Goal: Transaction & Acquisition: Book appointment/travel/reservation

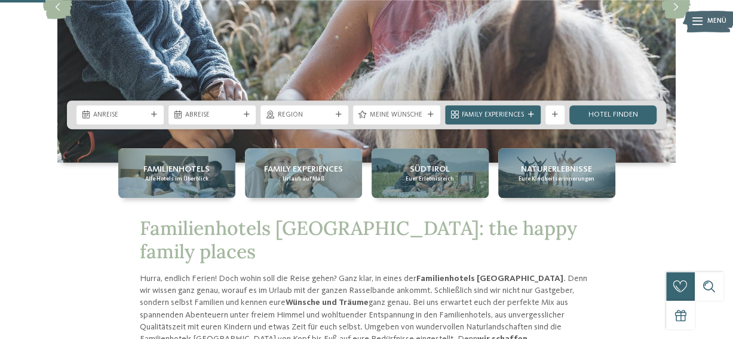
scroll to position [263, 0]
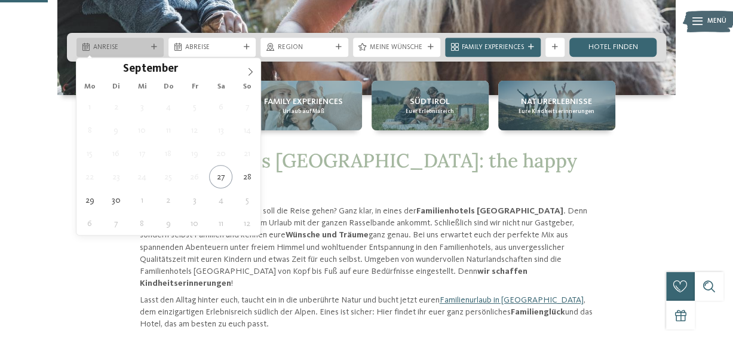
click at [133, 52] on span "Anreise" at bounding box center [120, 48] width 54 height 10
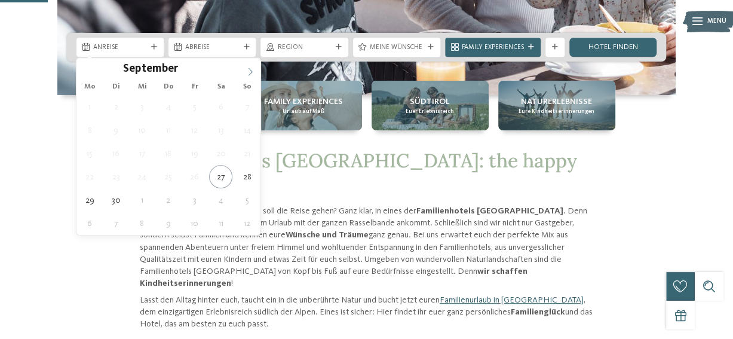
click at [252, 70] on icon at bounding box center [250, 71] width 8 height 8
type input "****"
click at [252, 70] on icon at bounding box center [250, 71] width 8 height 8
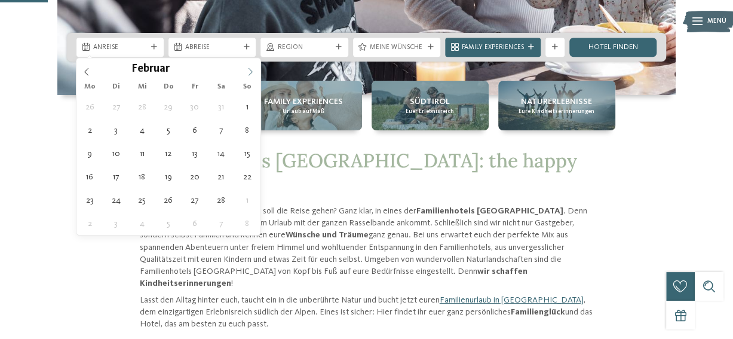
click at [252, 70] on icon at bounding box center [250, 71] width 8 height 8
click at [88, 67] on icon at bounding box center [86, 71] width 4 height 8
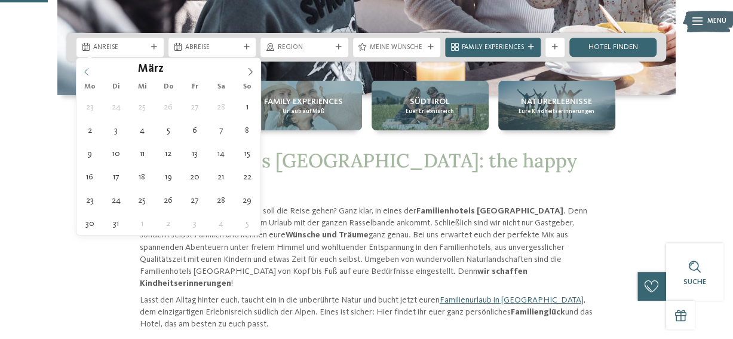
click at [88, 67] on icon at bounding box center [86, 71] width 4 height 8
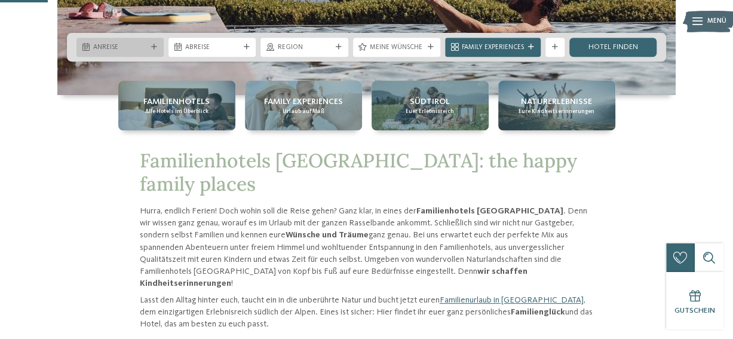
click at [156, 49] on icon at bounding box center [154, 47] width 6 height 6
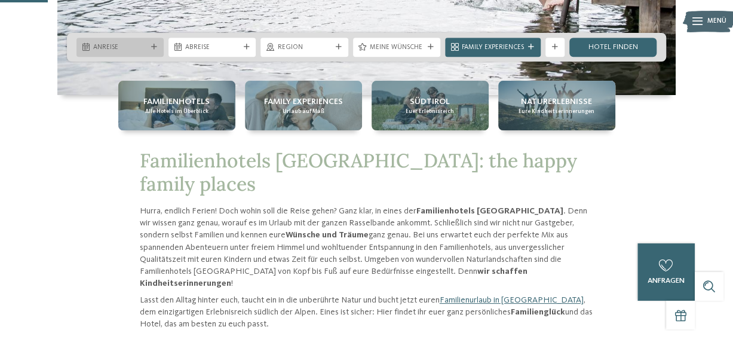
click at [127, 45] on span "Anreise" at bounding box center [120, 48] width 54 height 10
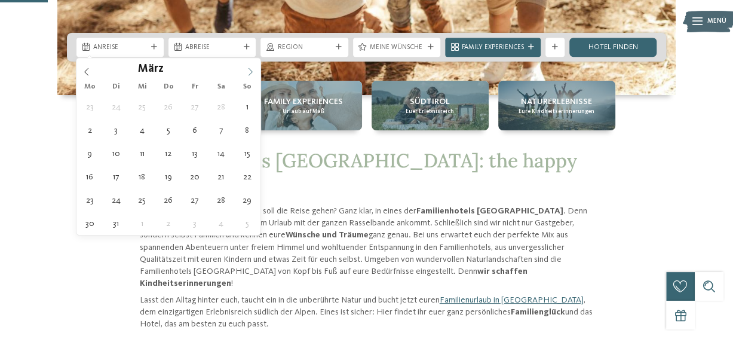
click at [251, 67] on icon at bounding box center [250, 71] width 8 height 8
type div "[DATE]"
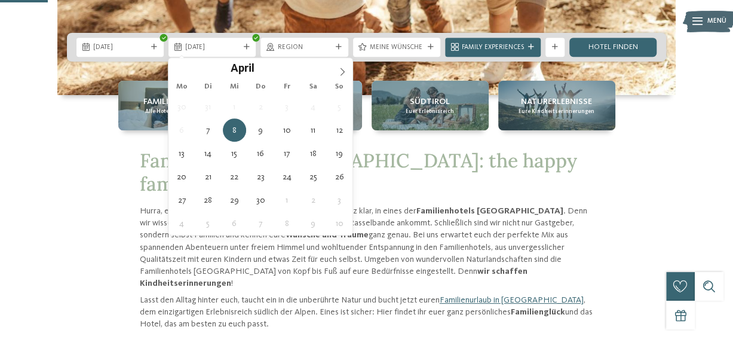
type input "****"
type div "[DATE]"
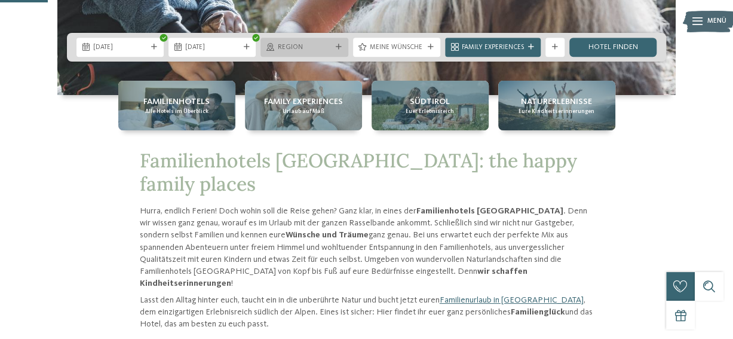
click at [305, 42] on div "Region" at bounding box center [304, 47] width 59 height 10
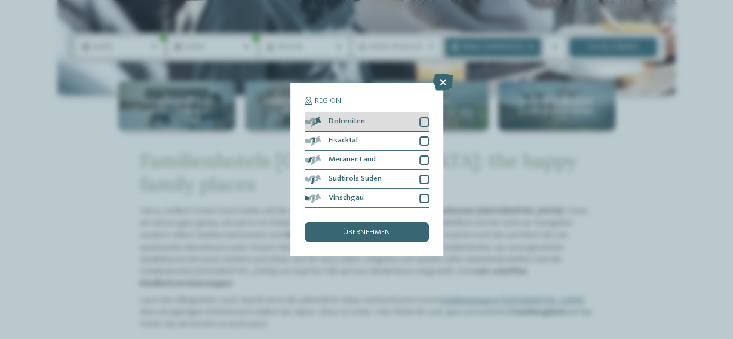
click at [423, 118] on div at bounding box center [424, 122] width 10 height 10
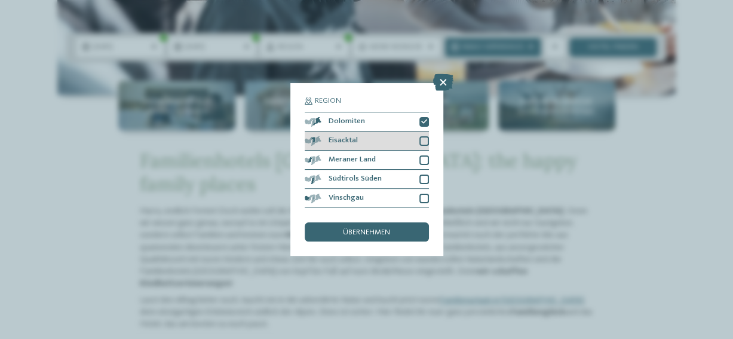
click at [426, 147] on div "Eisacktal" at bounding box center [367, 140] width 124 height 19
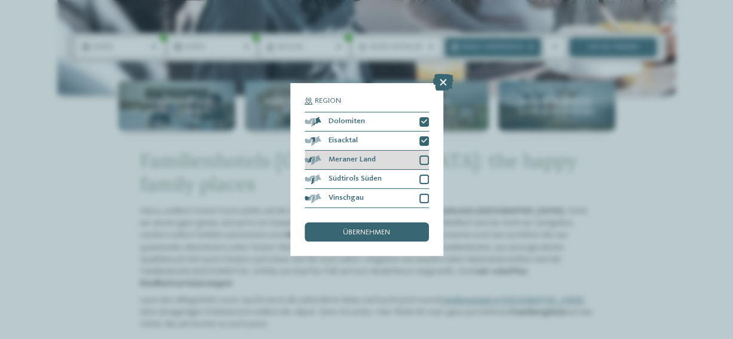
click at [425, 157] on div at bounding box center [424, 160] width 10 height 10
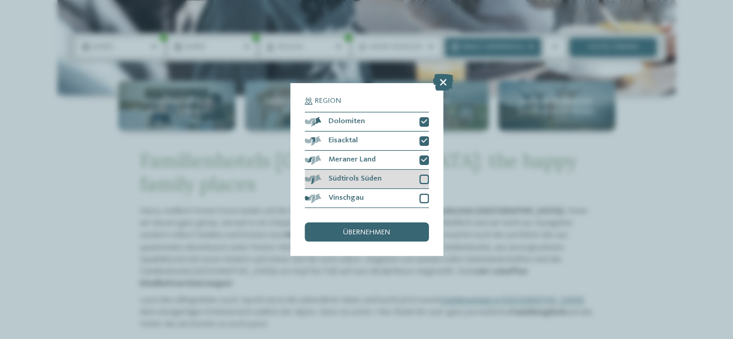
click at [423, 174] on div at bounding box center [424, 179] width 10 height 10
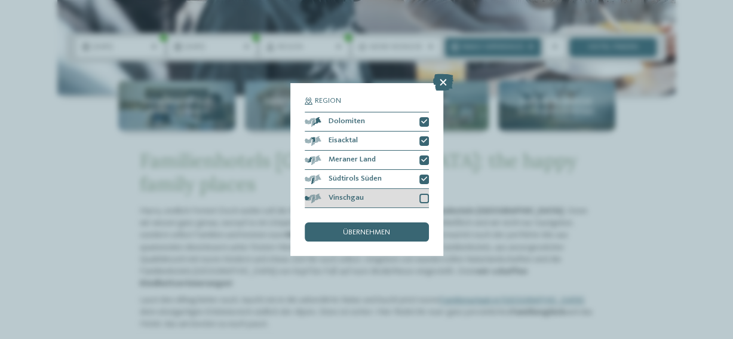
click at [426, 197] on div at bounding box center [424, 198] width 10 height 10
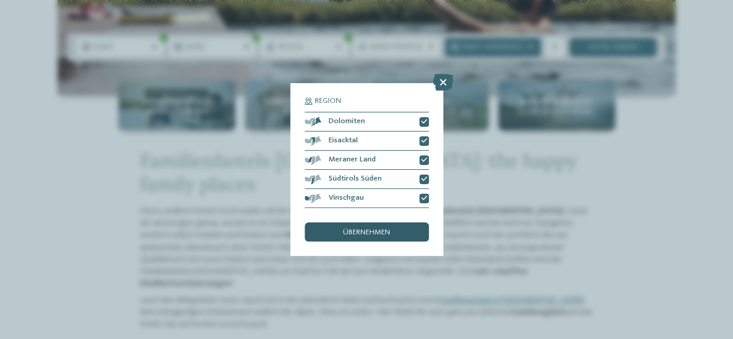
click at [375, 233] on span "übernehmen" at bounding box center [366, 233] width 47 height 8
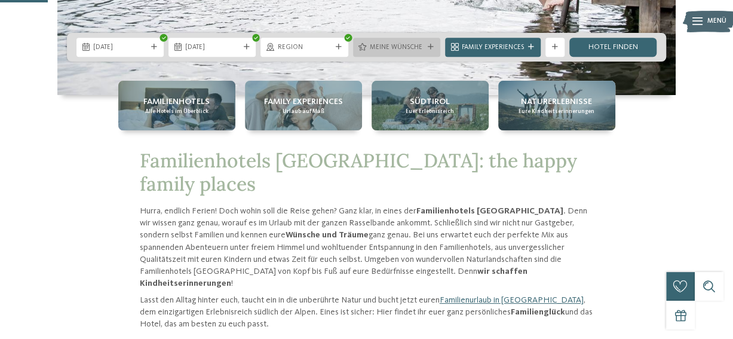
click at [397, 51] on span "Meine Wünsche" at bounding box center [397, 48] width 54 height 10
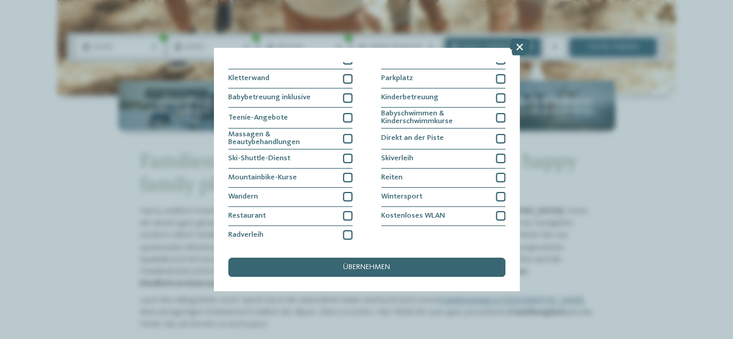
scroll to position [102, 0]
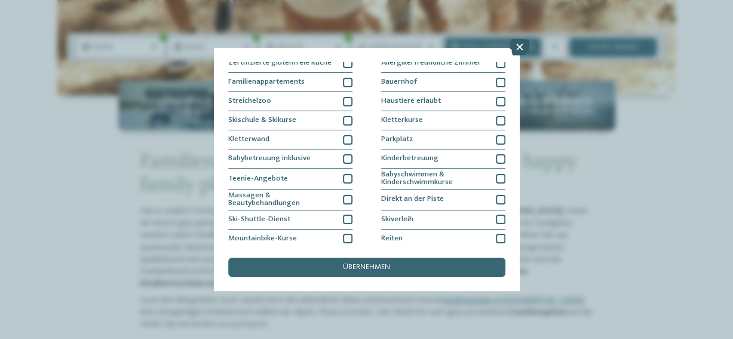
click at [517, 46] on icon at bounding box center [519, 47] width 20 height 17
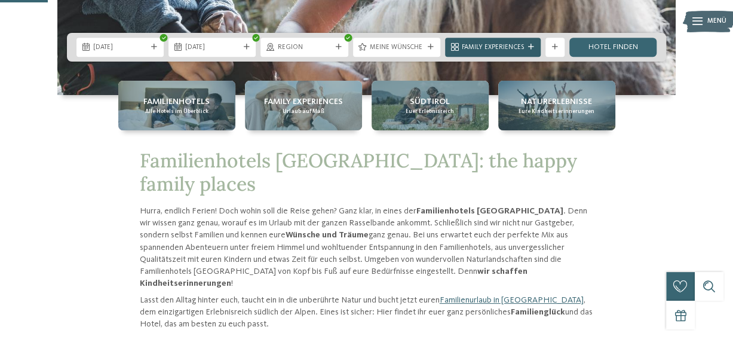
click at [481, 48] on span "Family Experiences" at bounding box center [493, 48] width 62 height 10
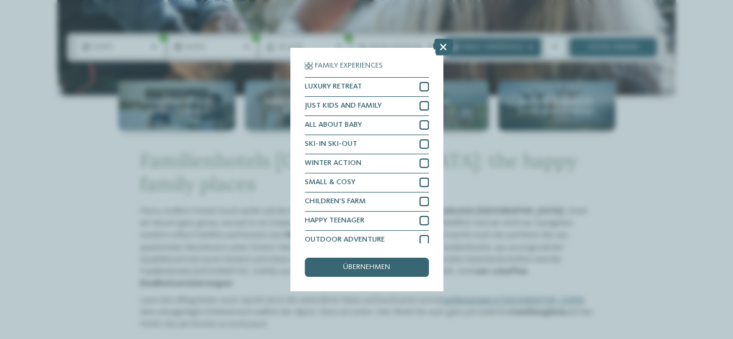
click at [481, 48] on div "Family Experiences LUXURY RETREAT JUST KIDS AND FAMILY" at bounding box center [366, 169] width 733 height 339
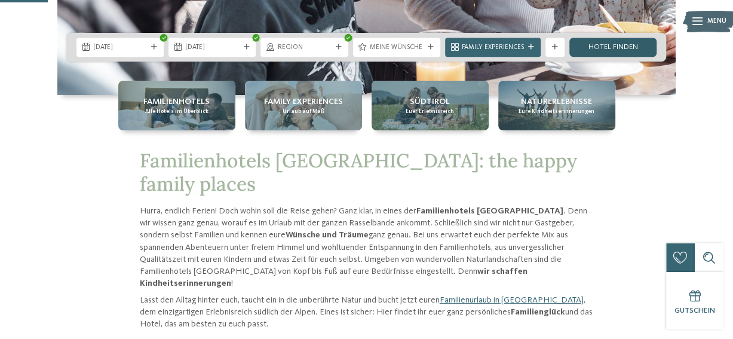
click at [620, 48] on link "Hotel finden" at bounding box center [612, 47] width 87 height 19
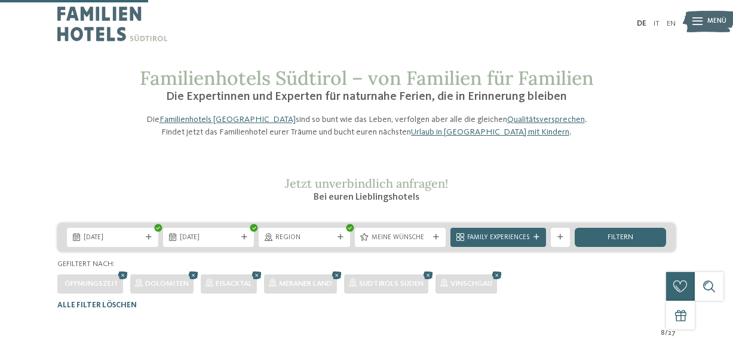
scroll to position [295, 0]
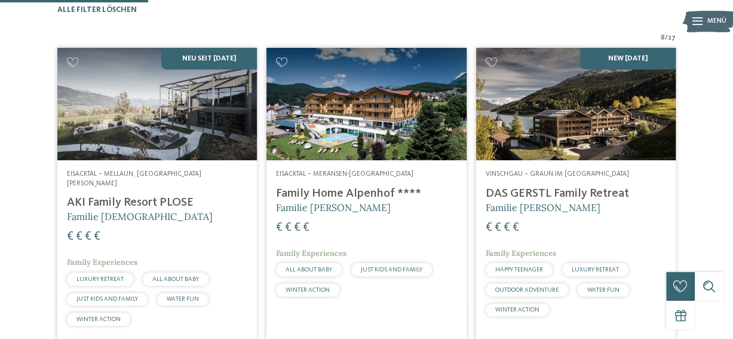
click at [155, 134] on img at bounding box center [156, 104] width 199 height 112
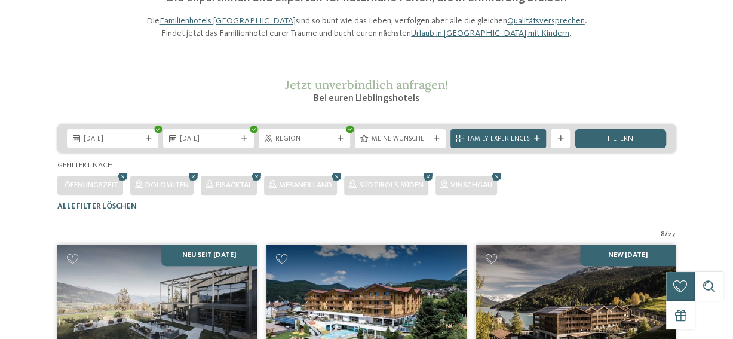
scroll to position [198, 0]
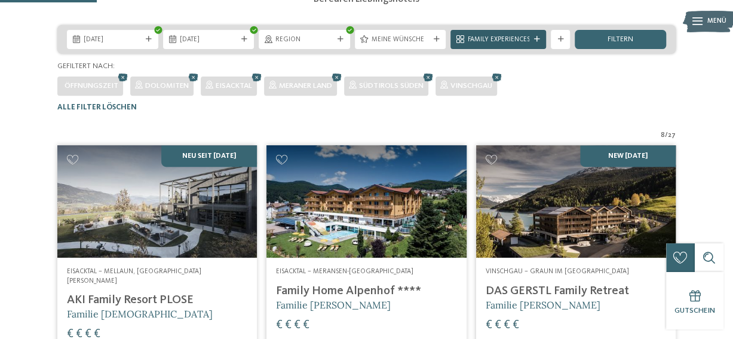
click at [493, 45] on span "Family Experiences" at bounding box center [498, 40] width 62 height 10
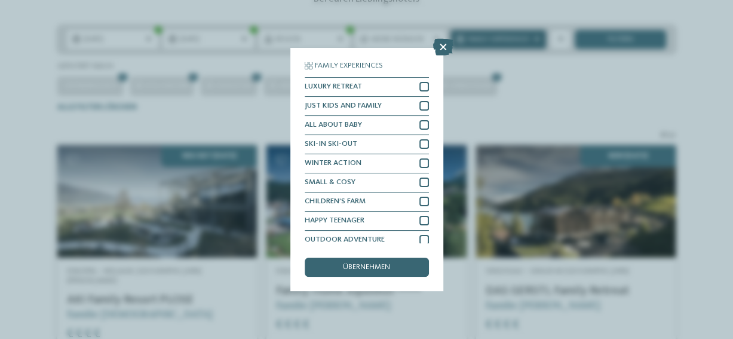
click at [493, 63] on div "Family Experiences LUXURY RETREAT JUST KIDS AND FAMILY" at bounding box center [366, 169] width 733 height 339
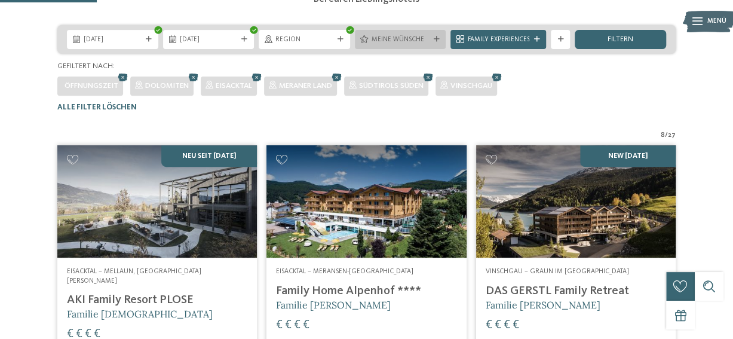
click at [422, 45] on span "Meine Wünsche" at bounding box center [400, 40] width 58 height 10
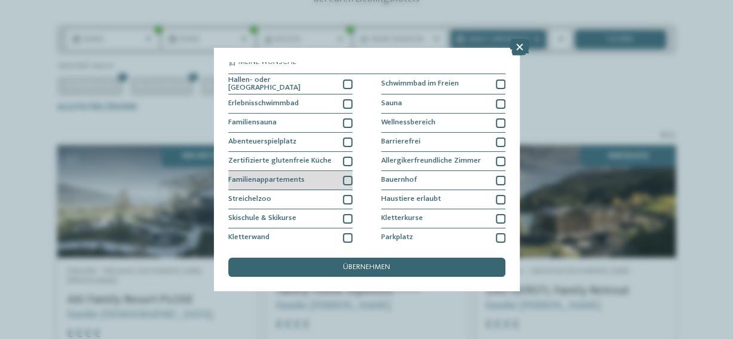
scroll to position [0, 0]
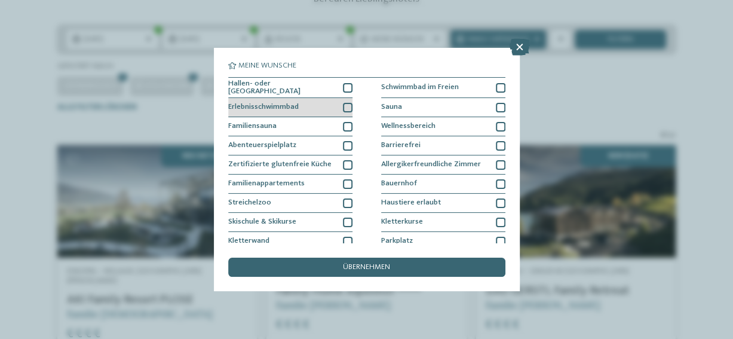
click at [302, 107] on div "Erlebnisschwimmbad" at bounding box center [290, 107] width 124 height 19
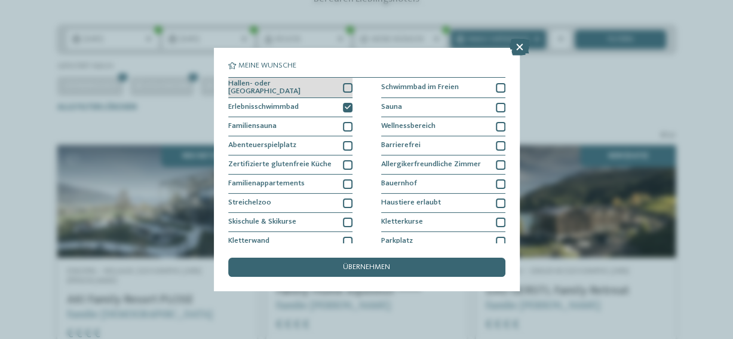
click at [319, 85] on div "Hallen- oder [GEOGRAPHIC_DATA]" at bounding box center [290, 88] width 124 height 21
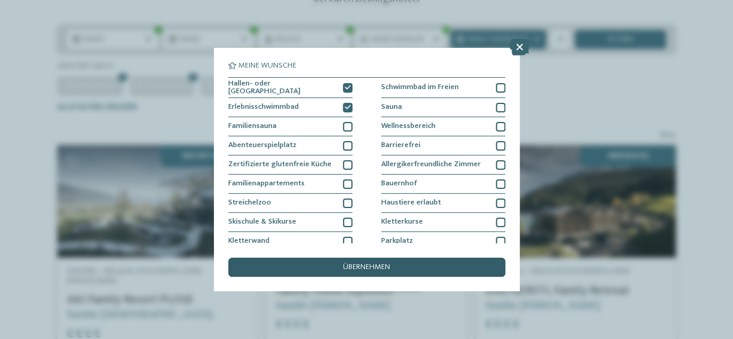
click at [380, 265] on span "übernehmen" at bounding box center [366, 267] width 47 height 8
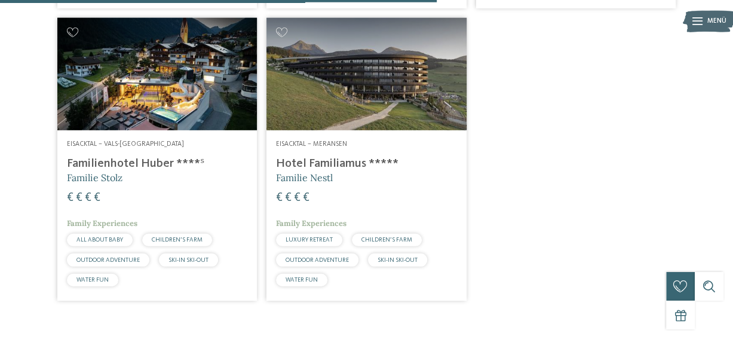
scroll to position [582, 0]
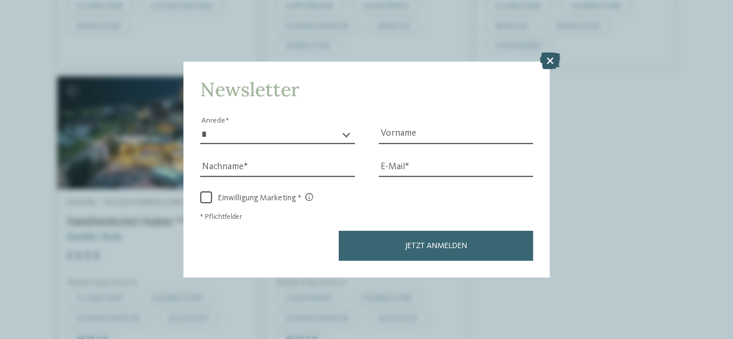
click at [549, 60] on icon at bounding box center [549, 61] width 20 height 17
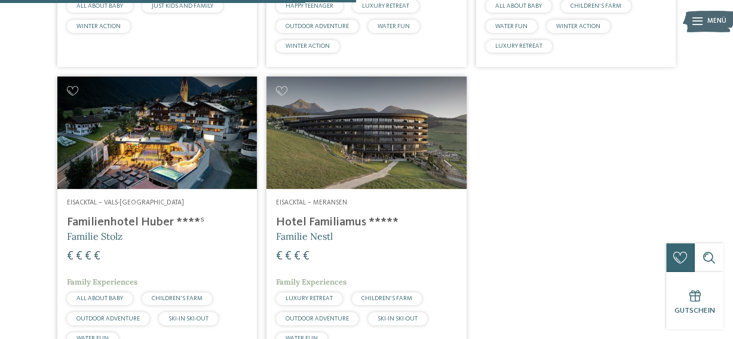
click at [324, 175] on img at bounding box center [365, 132] width 199 height 112
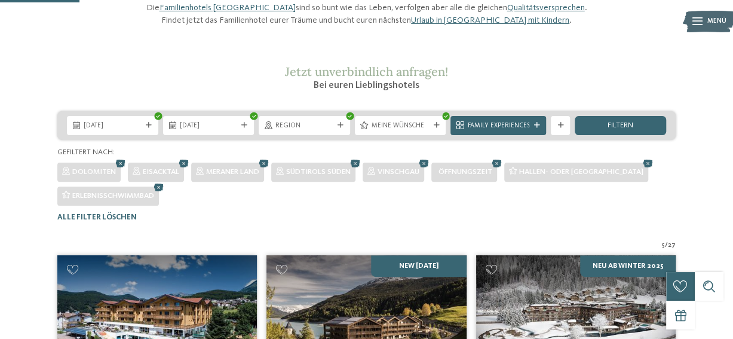
scroll to position [131, 0]
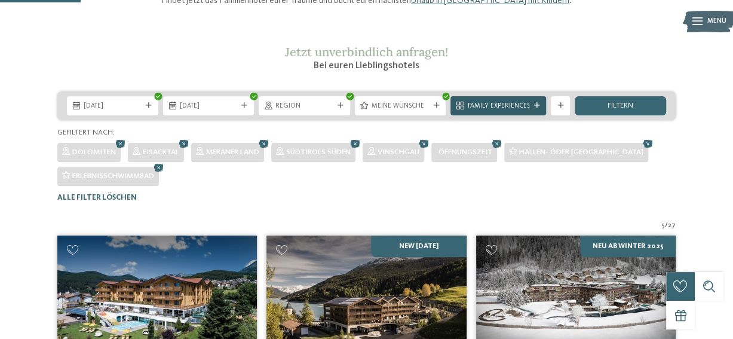
click at [508, 111] on span "Family Experiences" at bounding box center [498, 107] width 62 height 10
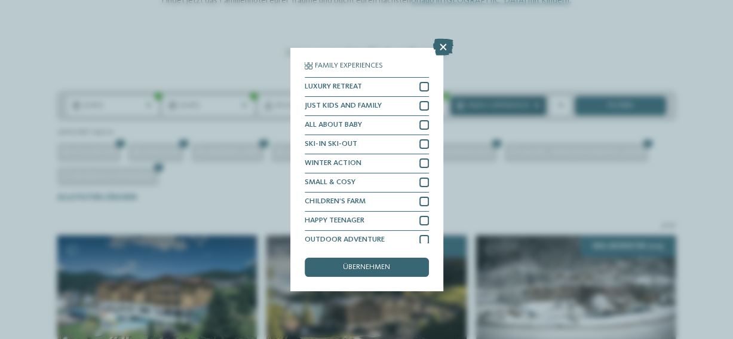
click at [508, 127] on div "Family Experiences LUXURY RETREAT JUST KIDS AND FAMILY" at bounding box center [366, 169] width 733 height 339
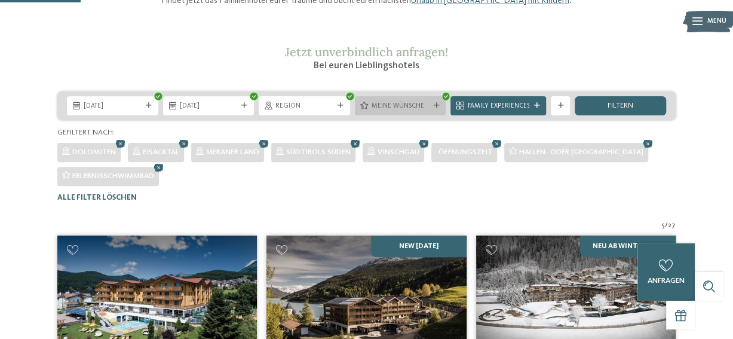
click at [396, 115] on div "Meine Wünsche" at bounding box center [400, 105] width 91 height 19
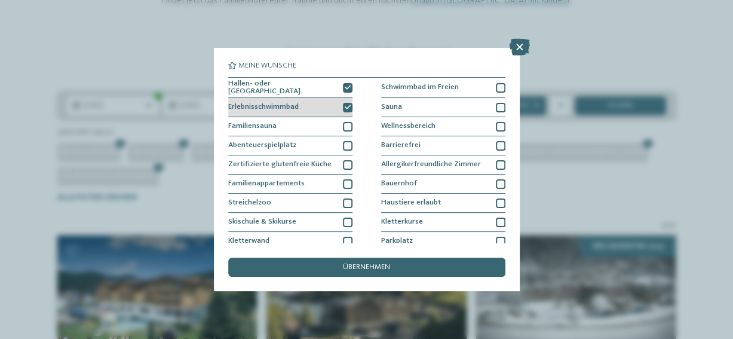
click at [348, 106] on icon at bounding box center [348, 107] width 6 height 6
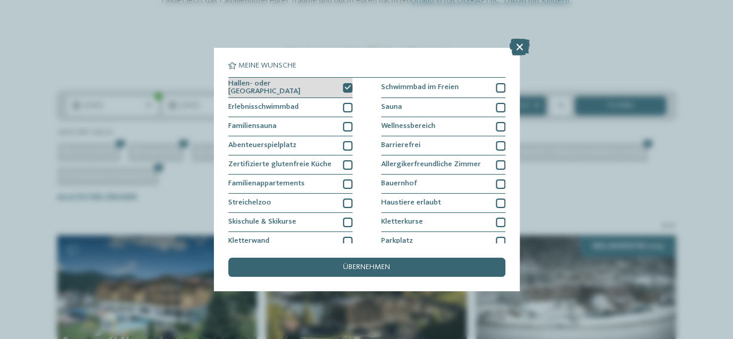
click at [347, 88] on icon at bounding box center [348, 88] width 6 height 6
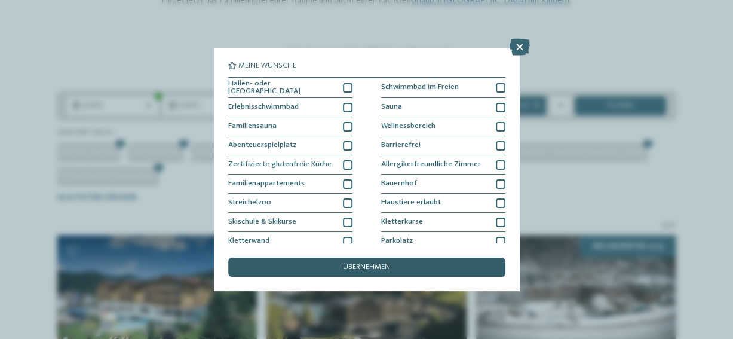
click at [385, 262] on div "übernehmen" at bounding box center [366, 266] width 277 height 19
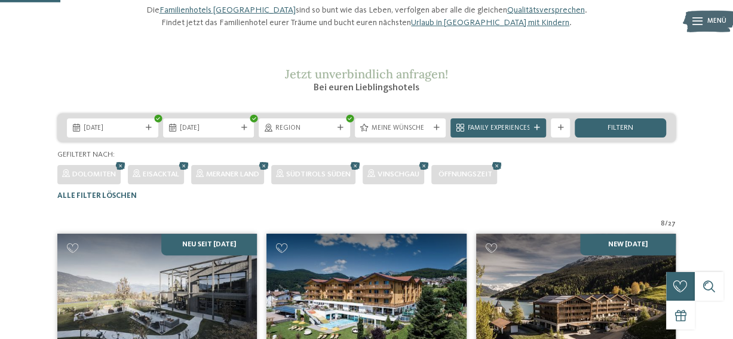
scroll to position [97, 0]
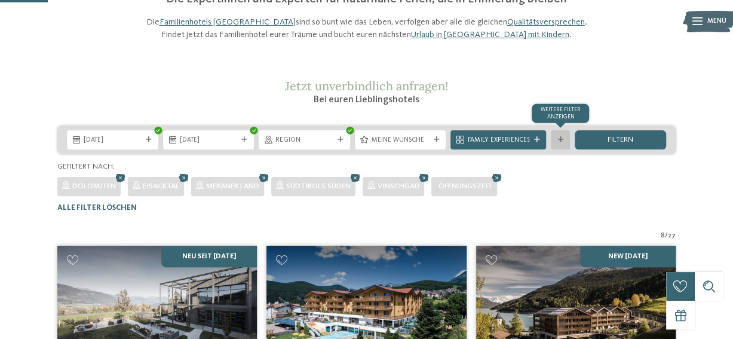
click at [556, 143] on div at bounding box center [560, 140] width 10 height 6
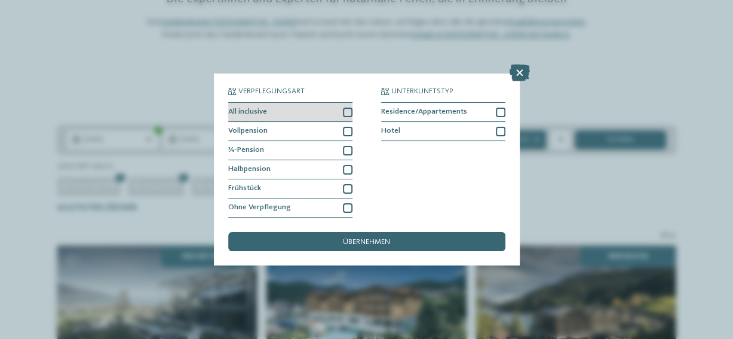
click at [348, 115] on div at bounding box center [348, 112] width 10 height 10
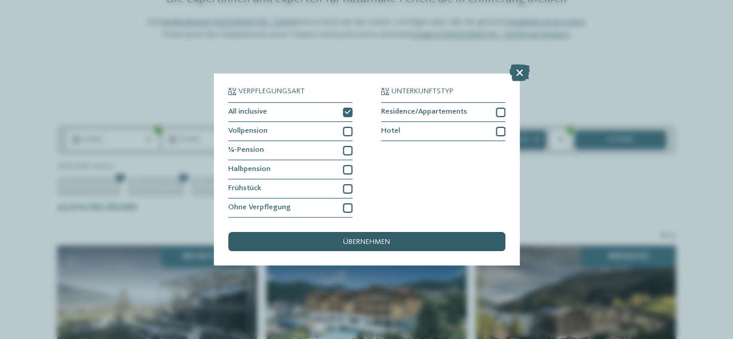
click at [422, 243] on div "übernehmen" at bounding box center [366, 241] width 277 height 19
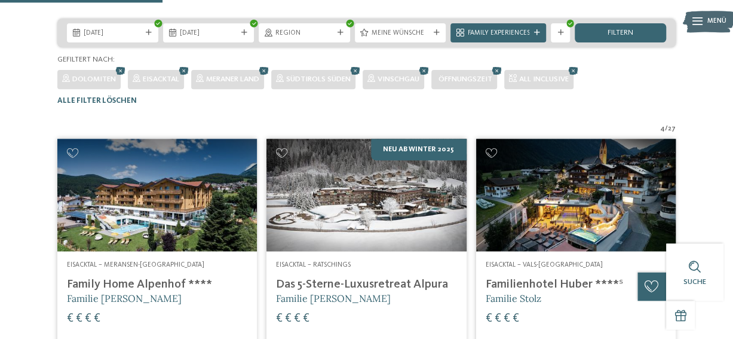
scroll to position [163, 0]
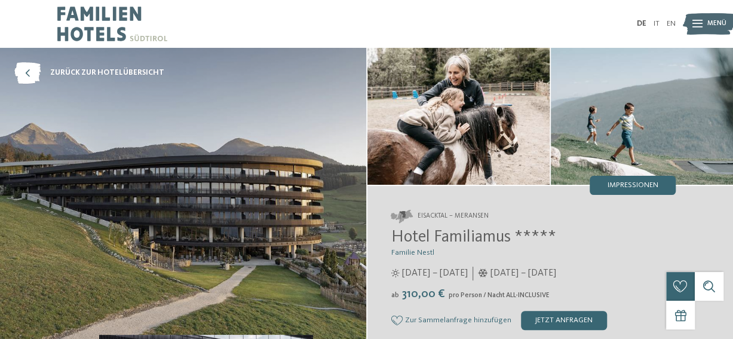
click at [345, 207] on img at bounding box center [183, 201] width 366 height 306
click at [189, 191] on img at bounding box center [183, 201] width 366 height 306
click at [641, 192] on div "Impressionen" at bounding box center [632, 185] width 86 height 19
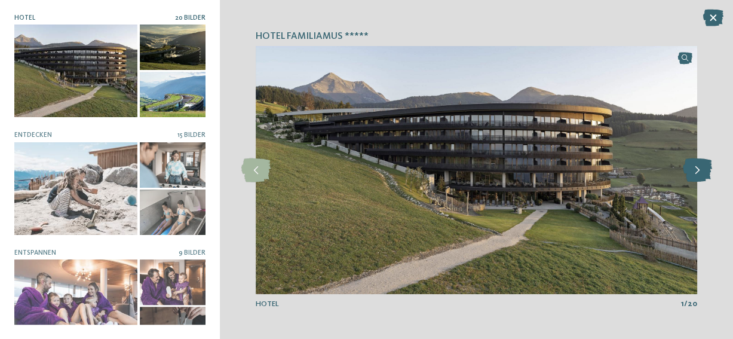
click at [695, 177] on icon at bounding box center [696, 170] width 29 height 24
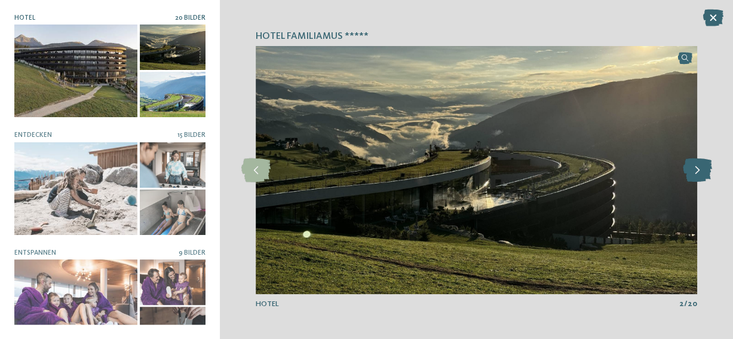
click at [695, 177] on icon at bounding box center [696, 170] width 29 height 24
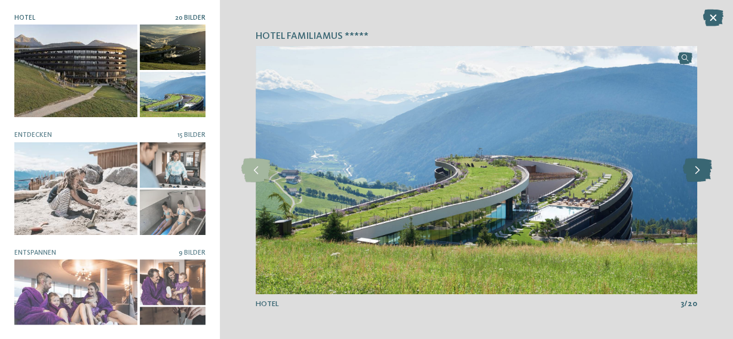
click at [695, 177] on icon at bounding box center [696, 170] width 29 height 24
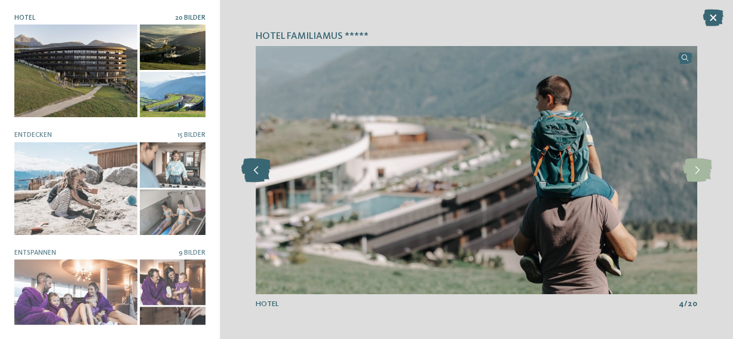
click at [263, 173] on icon at bounding box center [255, 170] width 29 height 24
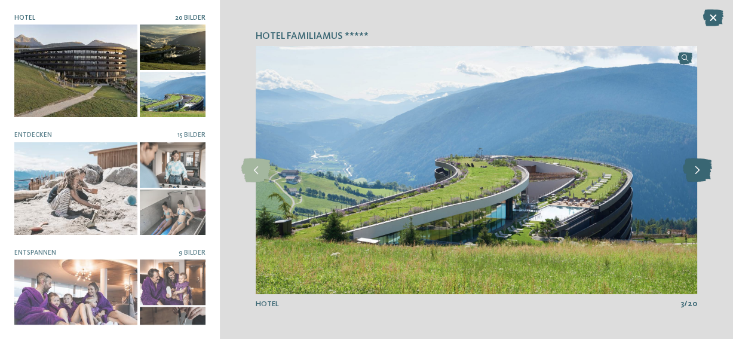
click at [699, 174] on icon at bounding box center [696, 170] width 29 height 24
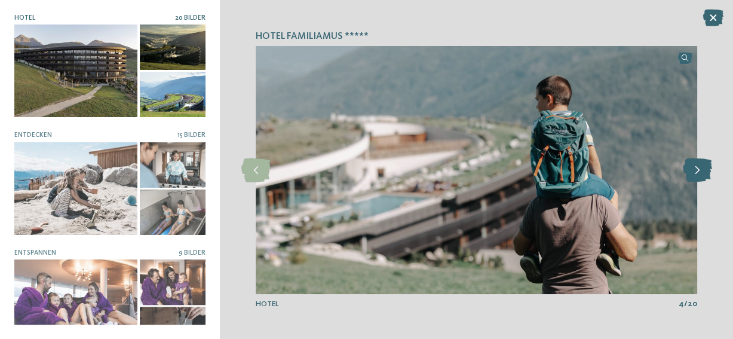
click at [697, 174] on icon at bounding box center [696, 170] width 29 height 24
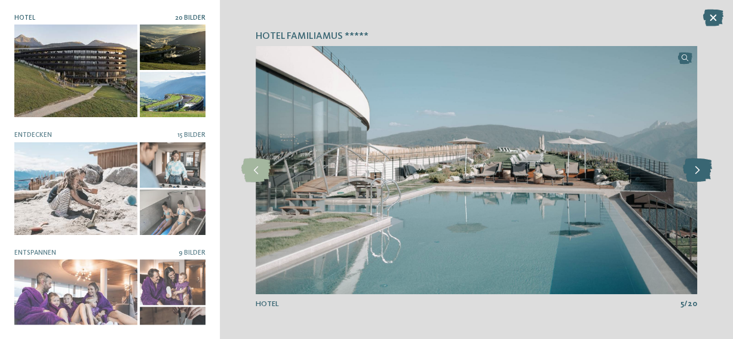
click at [697, 174] on icon at bounding box center [696, 170] width 29 height 24
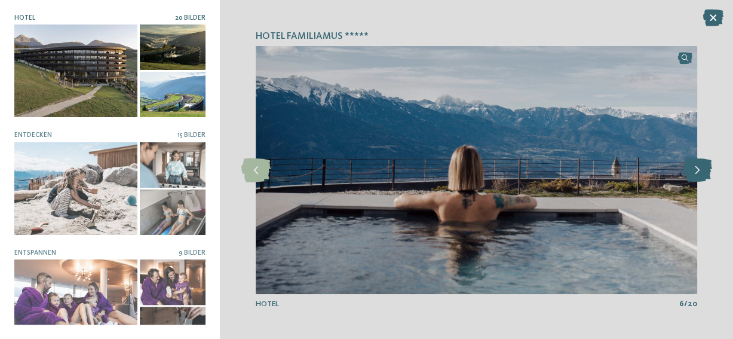
click at [696, 174] on icon at bounding box center [696, 170] width 29 height 24
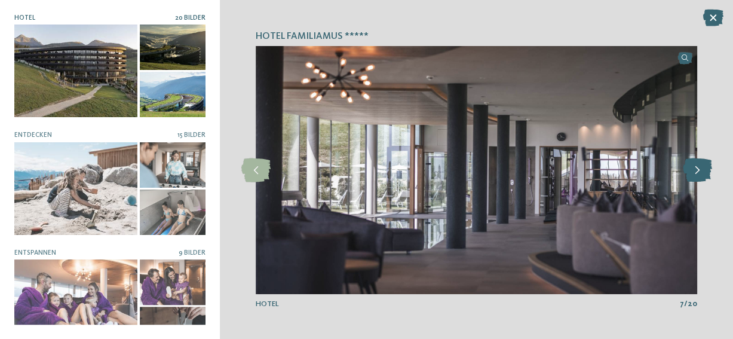
click at [696, 174] on icon at bounding box center [696, 170] width 29 height 24
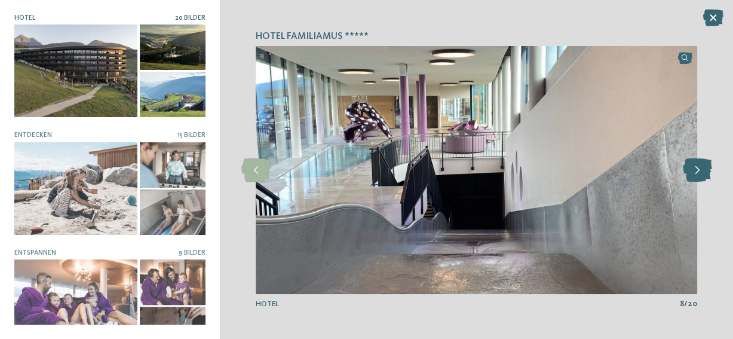
click at [696, 174] on icon at bounding box center [696, 170] width 29 height 24
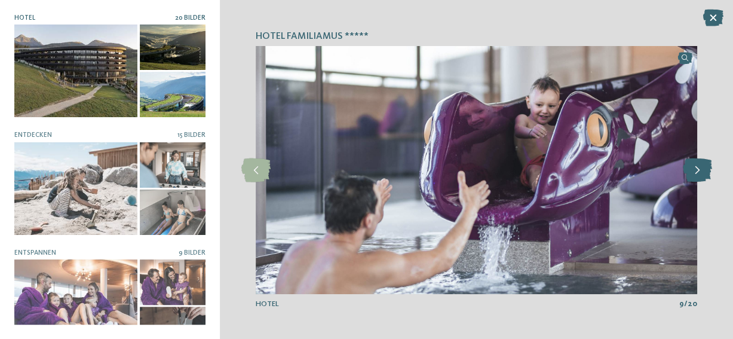
click at [696, 174] on icon at bounding box center [696, 170] width 29 height 24
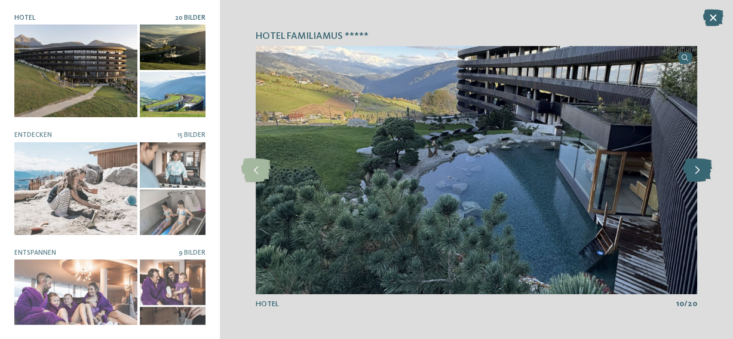
click at [696, 174] on icon at bounding box center [696, 170] width 29 height 24
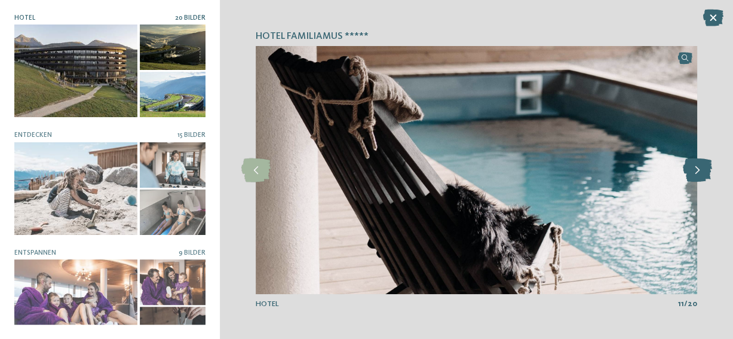
click at [696, 174] on icon at bounding box center [696, 170] width 29 height 24
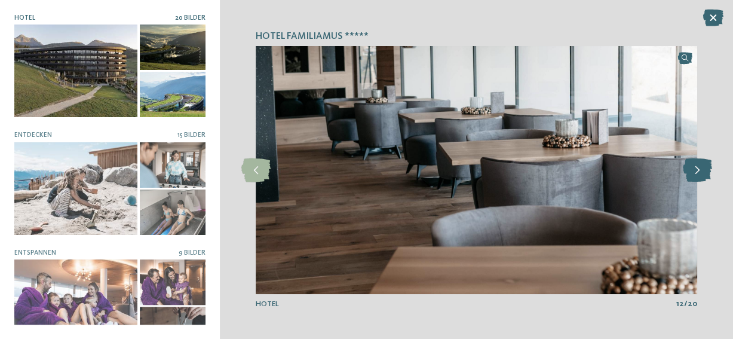
click at [696, 174] on icon at bounding box center [696, 170] width 29 height 24
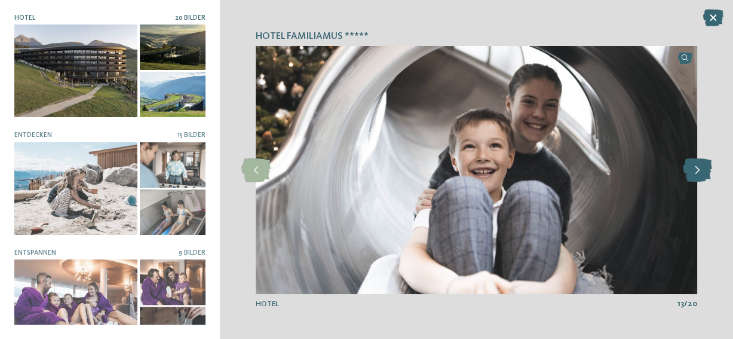
click at [696, 174] on icon at bounding box center [696, 170] width 29 height 24
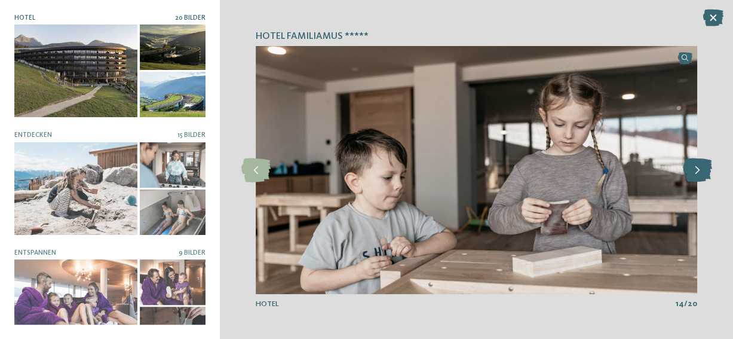
click at [696, 174] on icon at bounding box center [696, 170] width 29 height 24
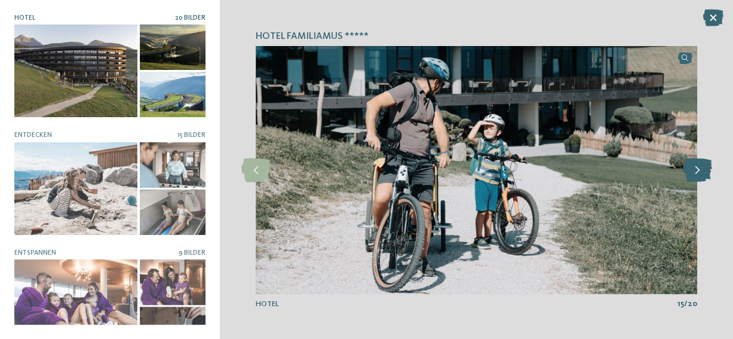
click at [696, 174] on icon at bounding box center [696, 170] width 29 height 24
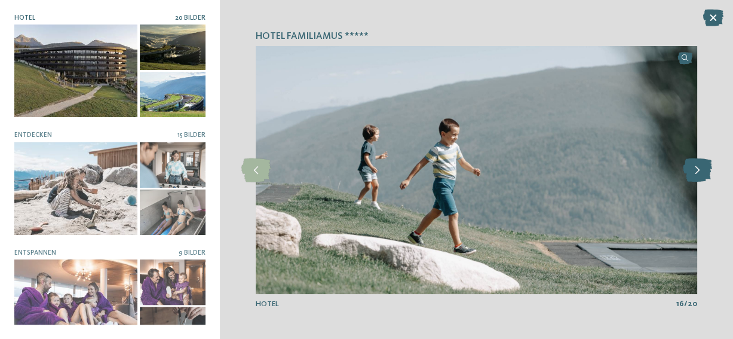
click at [696, 174] on icon at bounding box center [696, 170] width 29 height 24
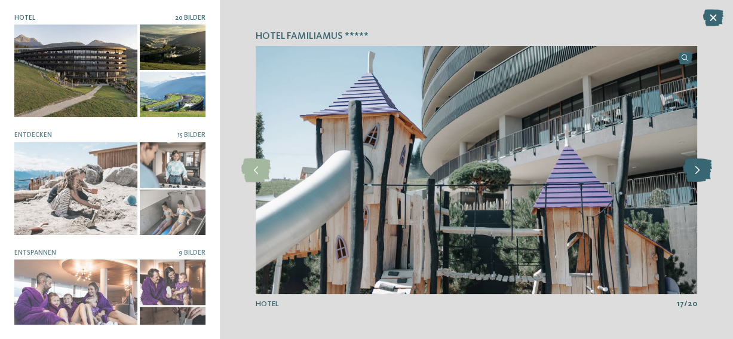
click at [696, 174] on icon at bounding box center [696, 170] width 29 height 24
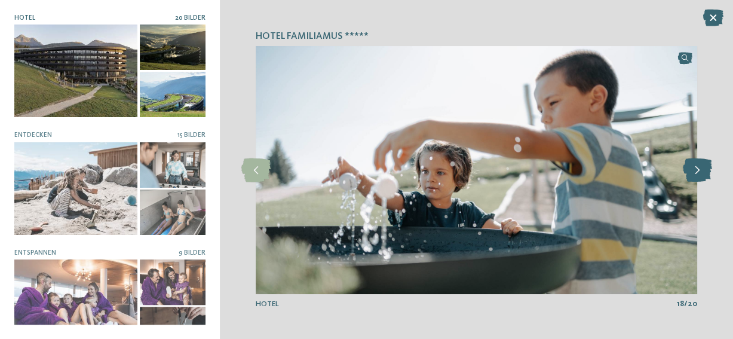
click at [696, 174] on icon at bounding box center [696, 170] width 29 height 24
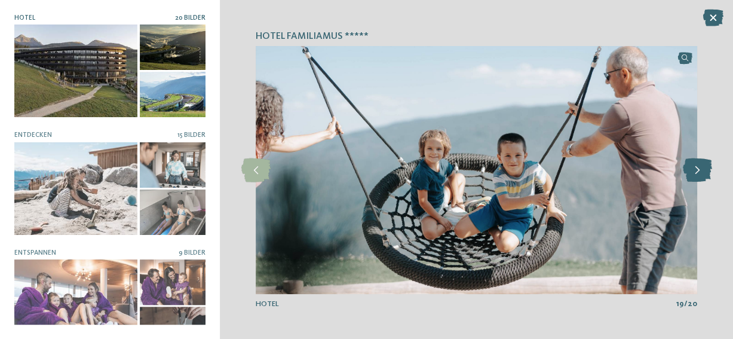
click at [696, 174] on icon at bounding box center [696, 170] width 29 height 24
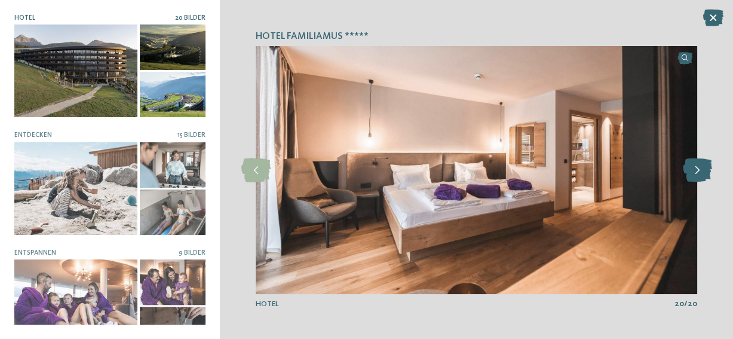
click at [696, 174] on icon at bounding box center [696, 170] width 29 height 24
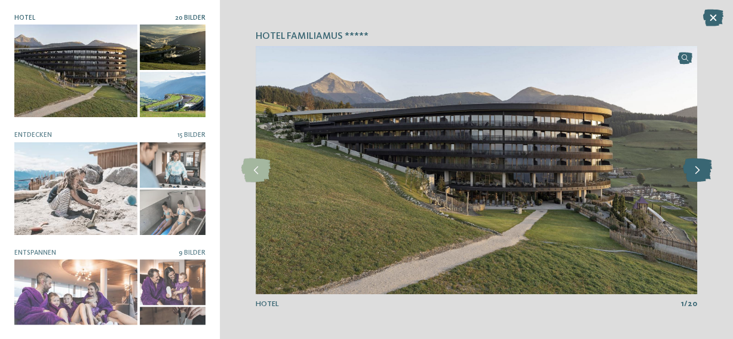
click at [705, 165] on icon at bounding box center [696, 170] width 29 height 24
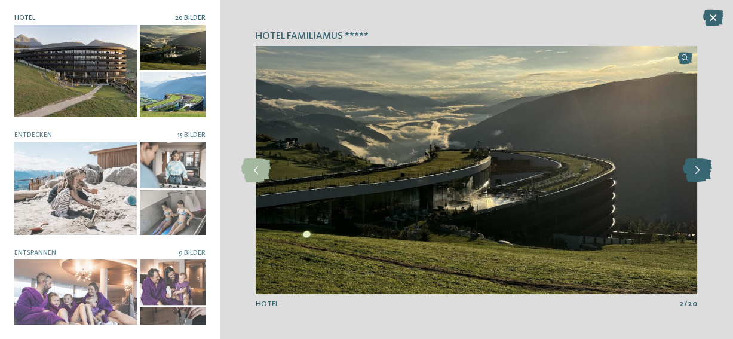
click at [704, 165] on icon at bounding box center [696, 170] width 29 height 24
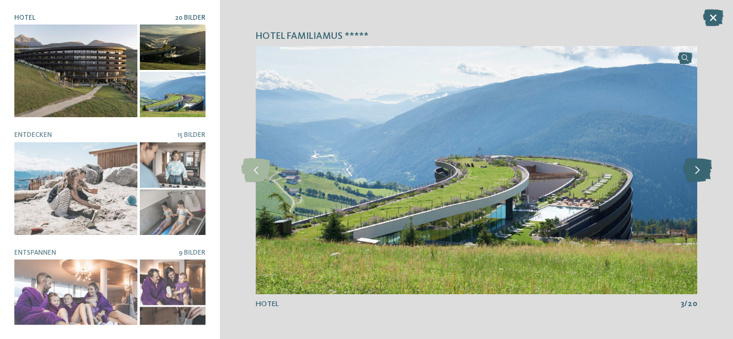
click at [704, 165] on icon at bounding box center [696, 170] width 29 height 24
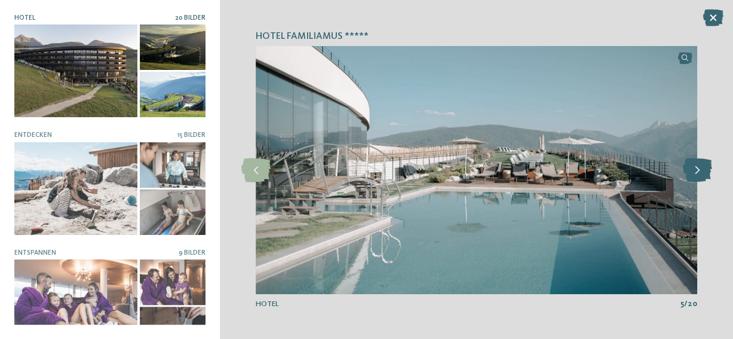
click at [704, 165] on icon at bounding box center [696, 170] width 29 height 24
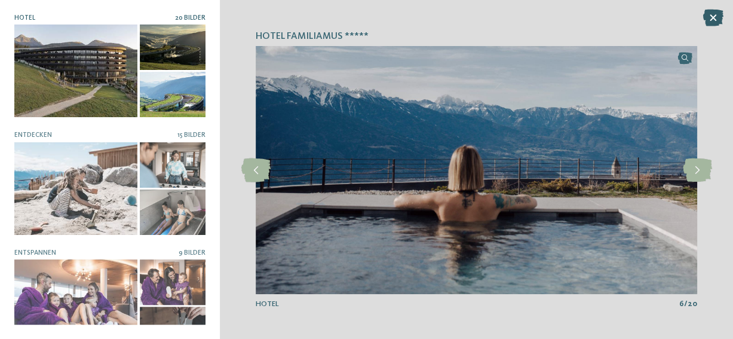
click at [720, 17] on icon at bounding box center [713, 18] width 20 height 17
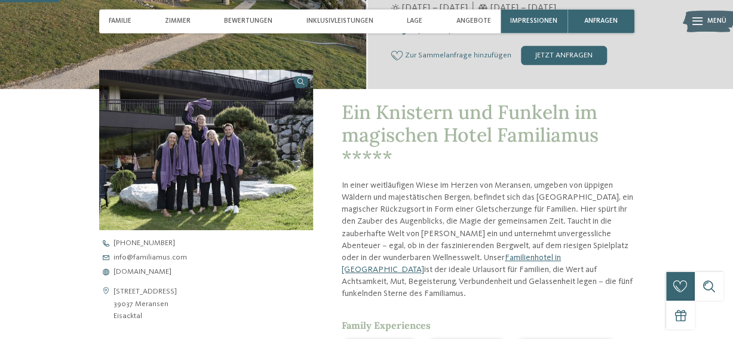
scroll to position [263, 0]
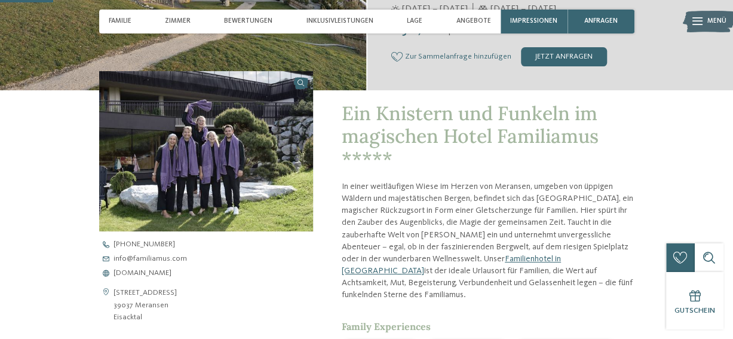
click at [222, 180] on img at bounding box center [206, 151] width 214 height 161
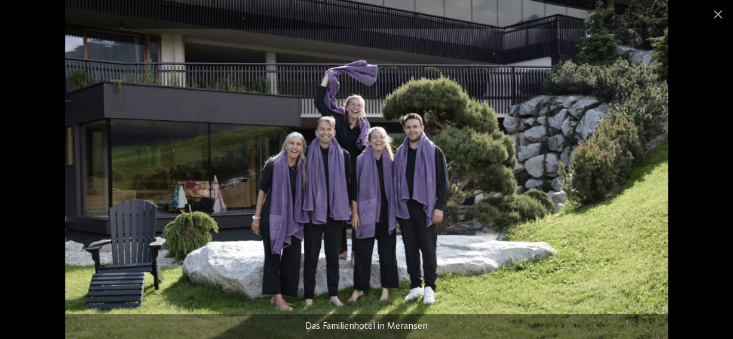
click at [429, 176] on img at bounding box center [366, 169] width 602 height 339
click at [713, 13] on span at bounding box center [718, 14] width 30 height 28
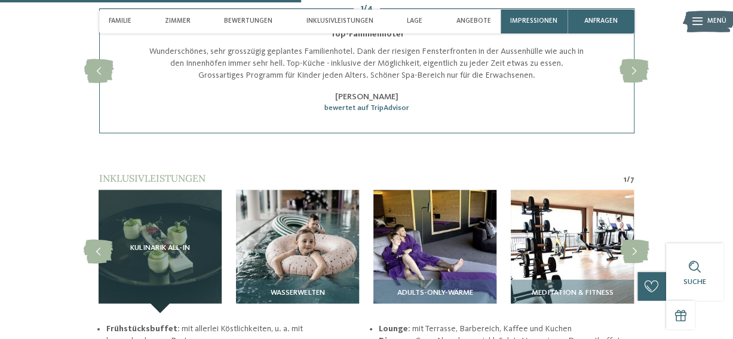
scroll to position [1516, 0]
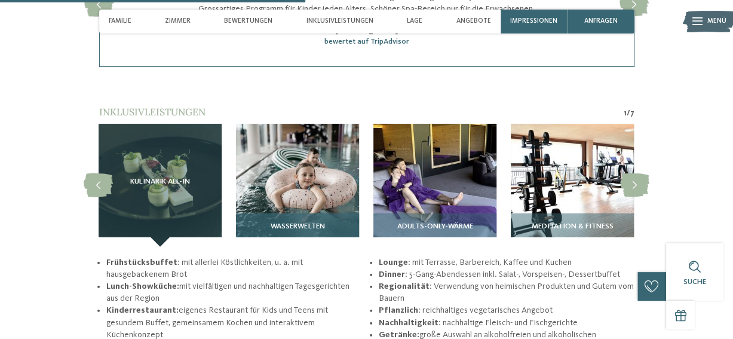
click at [309, 209] on img at bounding box center [297, 185] width 123 height 123
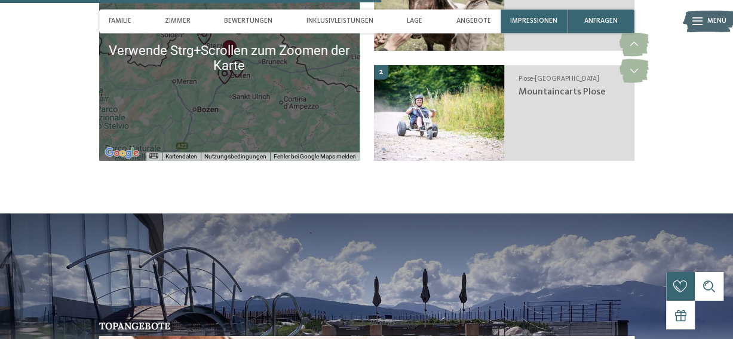
scroll to position [1978, 0]
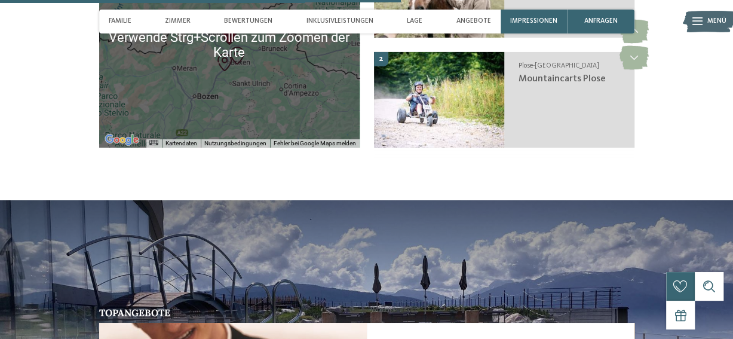
click at [229, 94] on div at bounding box center [229, 44] width 260 height 205
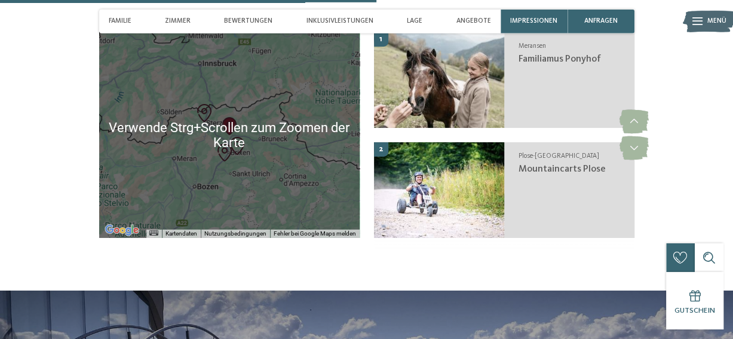
scroll to position [1846, 0]
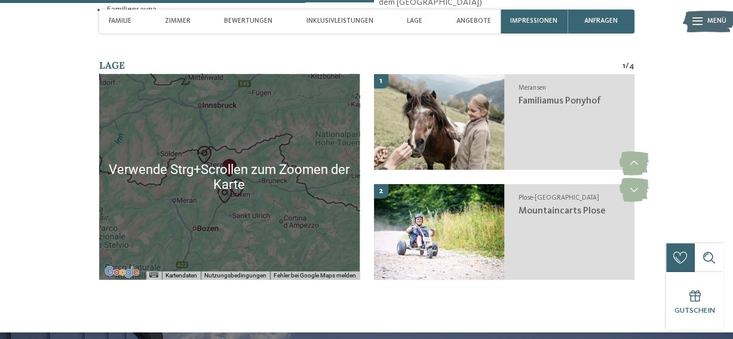
click at [225, 226] on div at bounding box center [229, 176] width 260 height 205
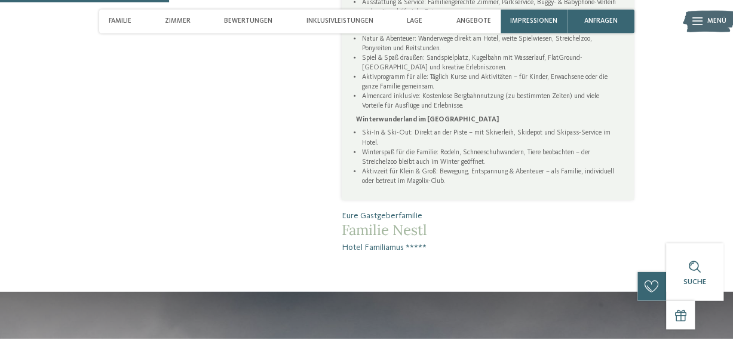
scroll to position [791, 0]
